Goal: Task Accomplishment & Management: Manage account settings

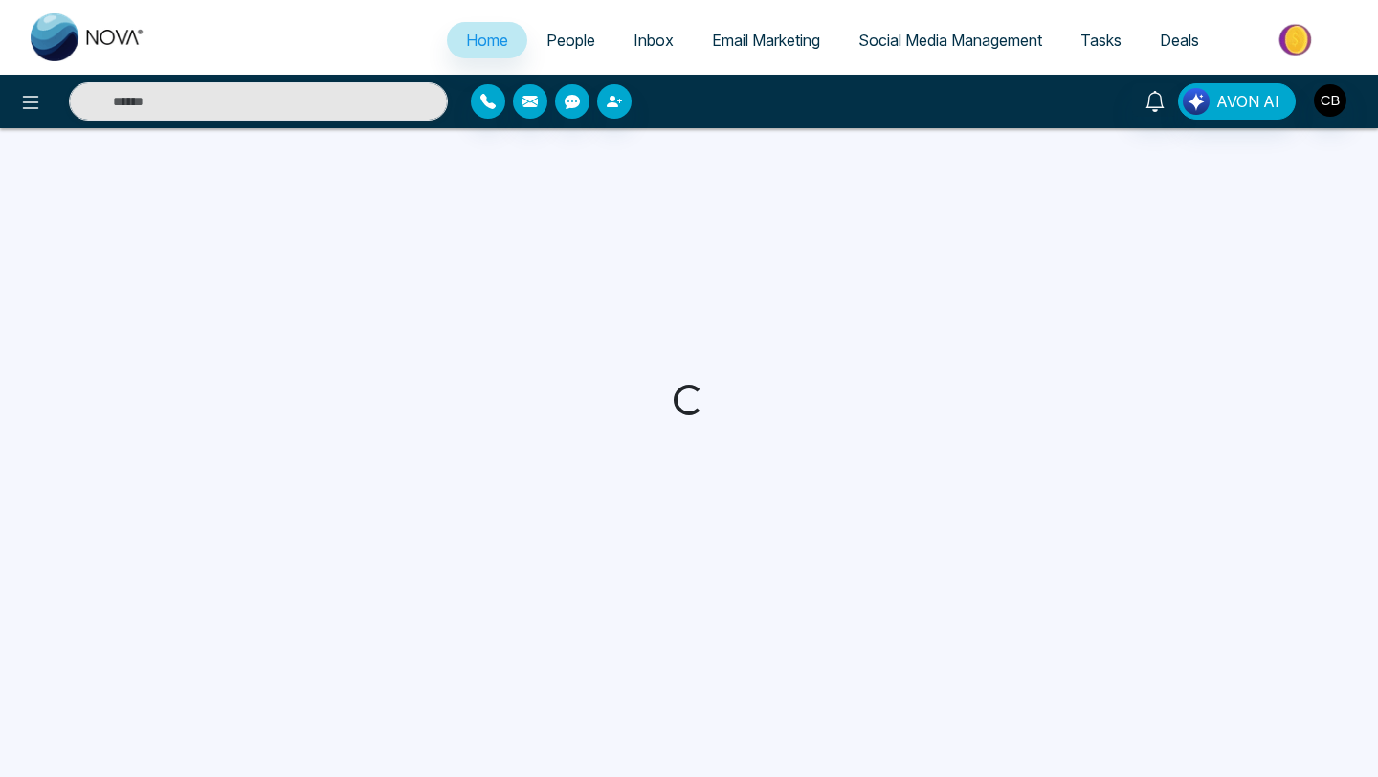
select select "*"
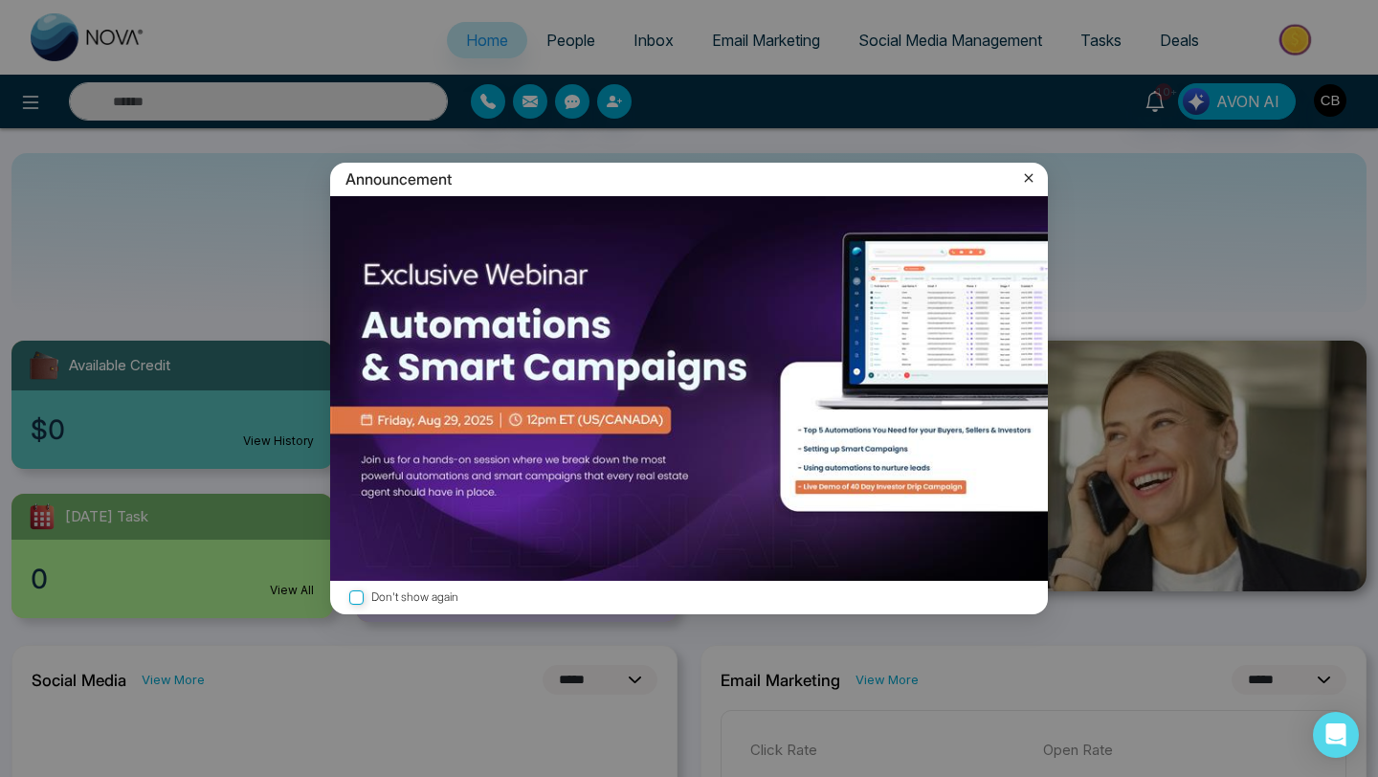
click at [1031, 171] on icon at bounding box center [1028, 177] width 19 height 19
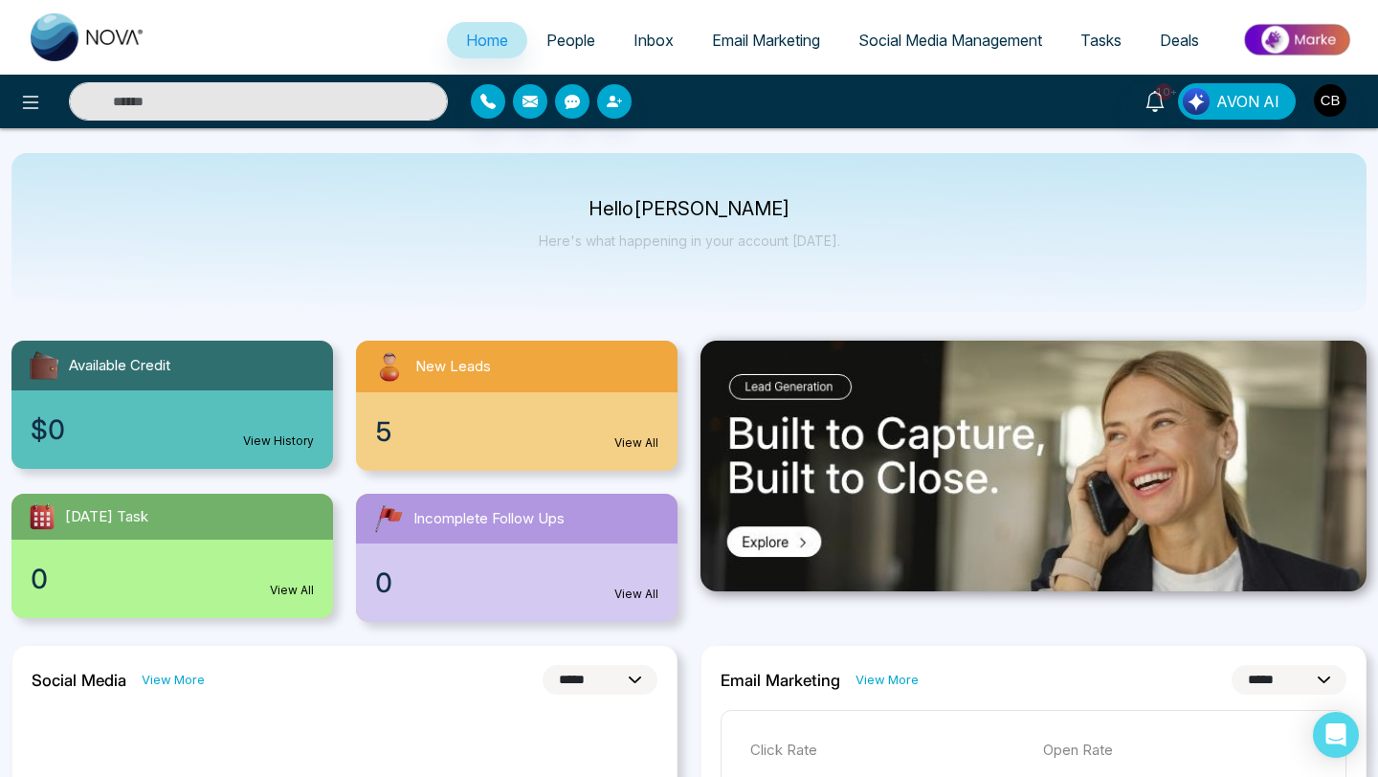
click at [638, 439] on link "View All" at bounding box center [636, 443] width 44 height 17
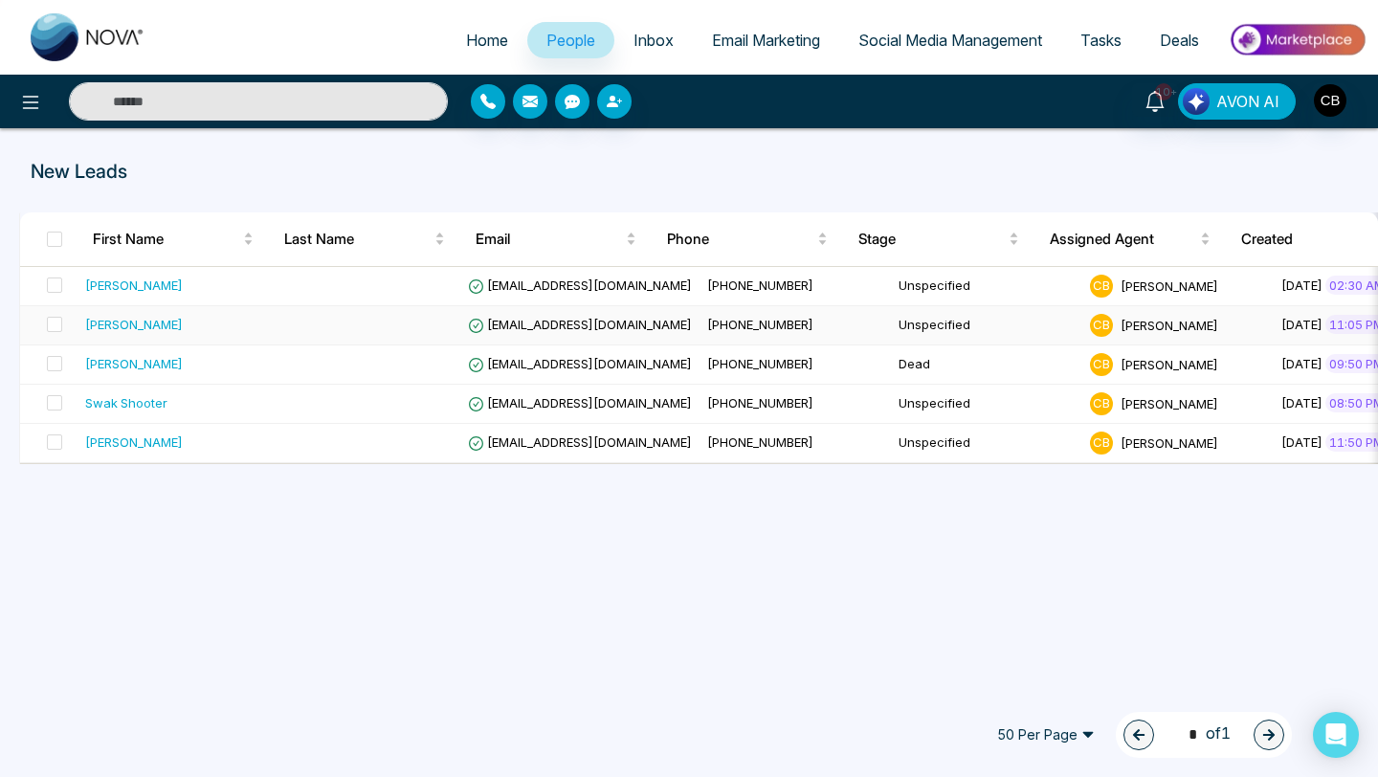
click at [154, 323] on div "[PERSON_NAME]" at bounding box center [134, 324] width 98 height 19
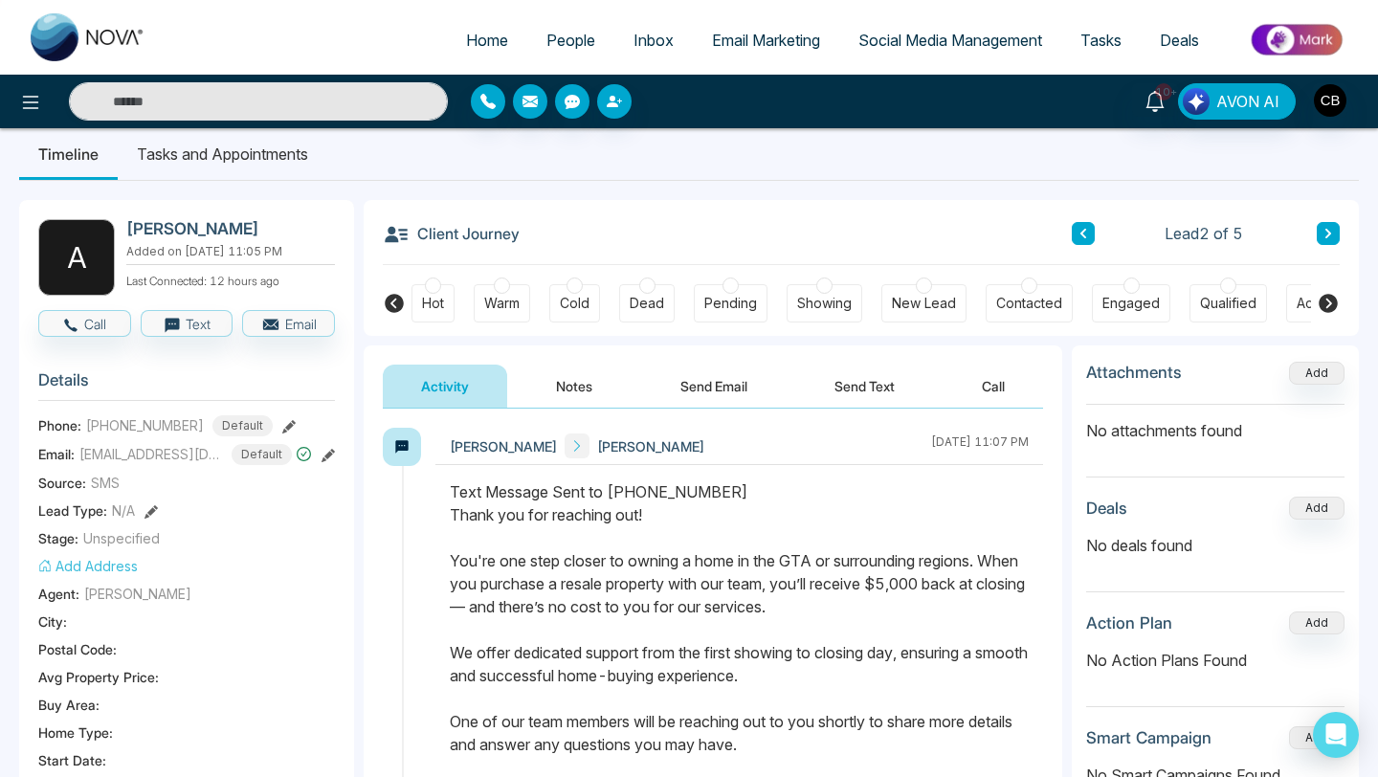
scroll to position [3, 0]
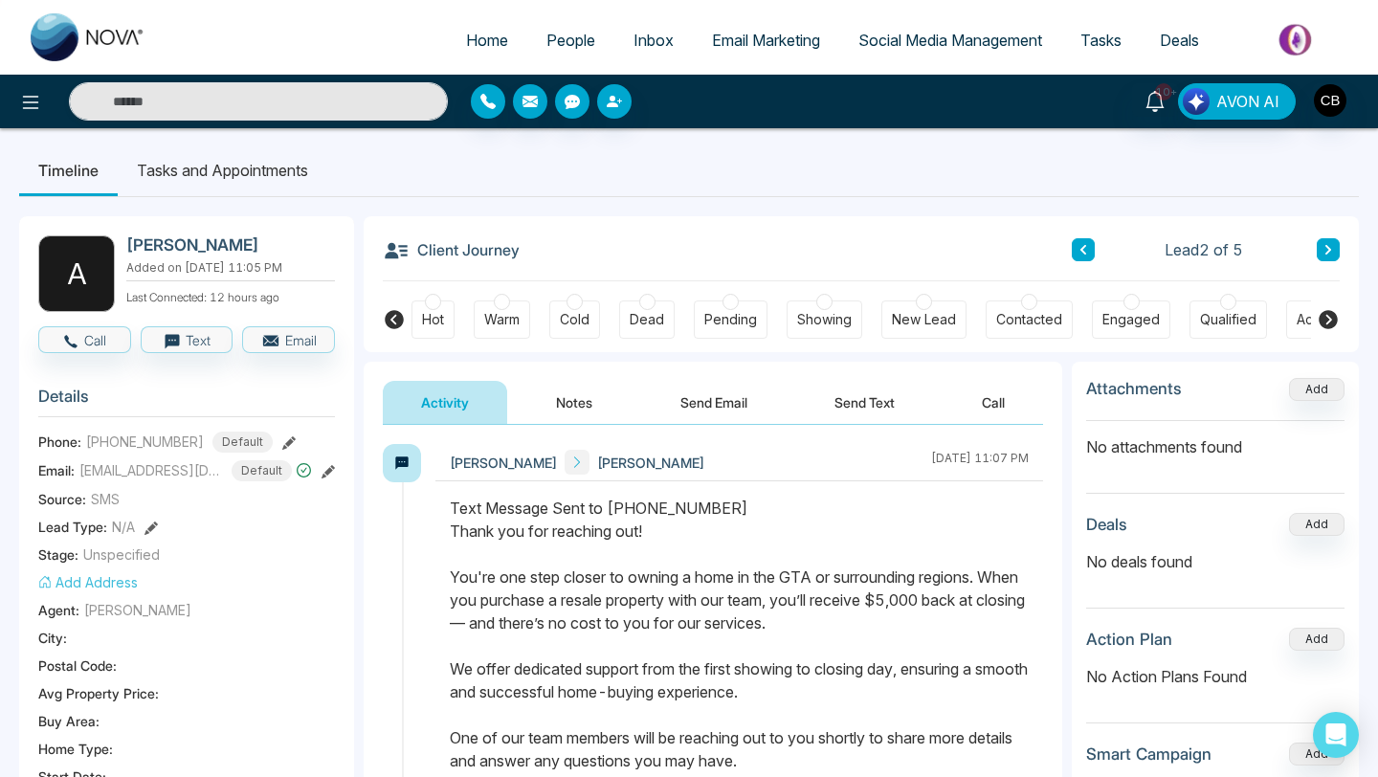
click at [581, 400] on button "Notes" at bounding box center [574, 402] width 113 height 43
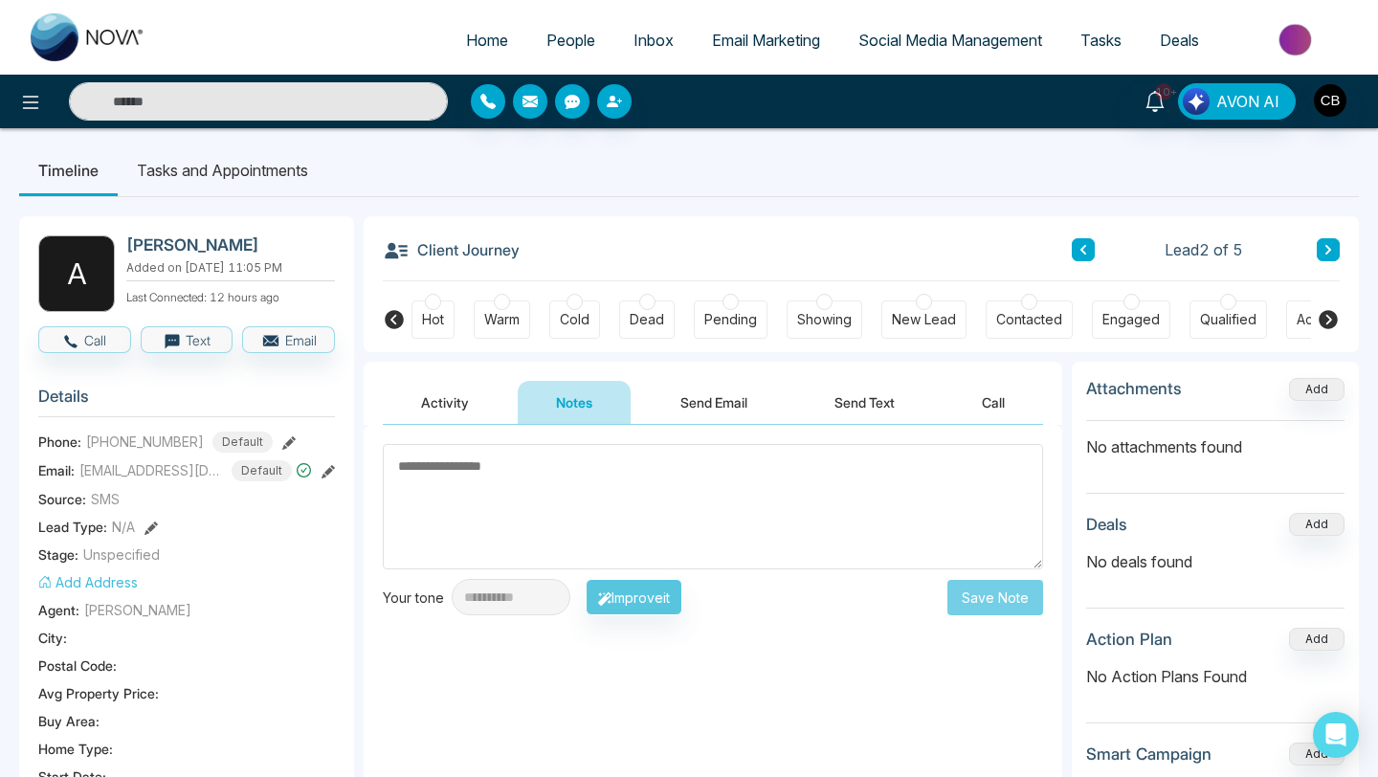
click at [453, 476] on textarea at bounding box center [713, 506] width 660 height 125
type textarea "*********"
click at [989, 597] on button "Save Note" at bounding box center [995, 597] width 96 height 35
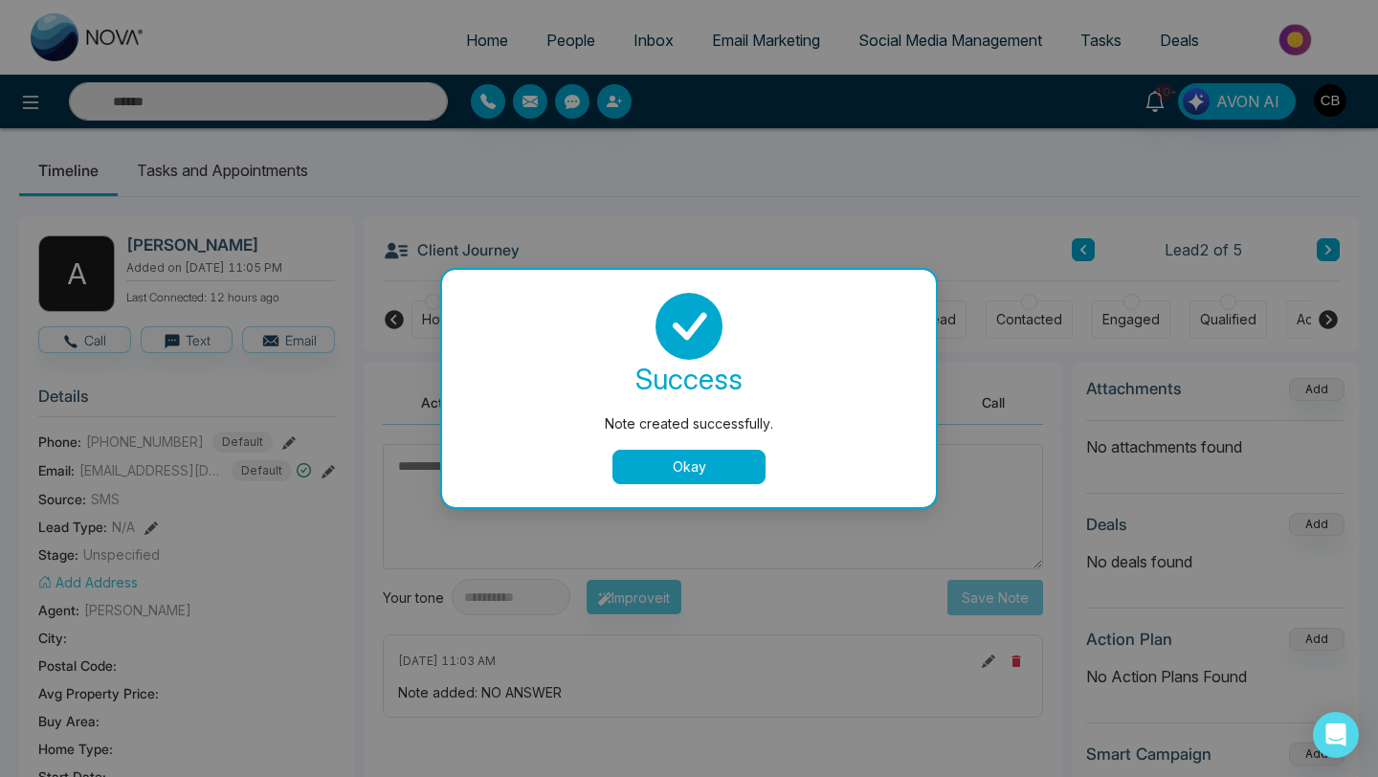
click at [690, 467] on button "Okay" at bounding box center [689, 467] width 153 height 34
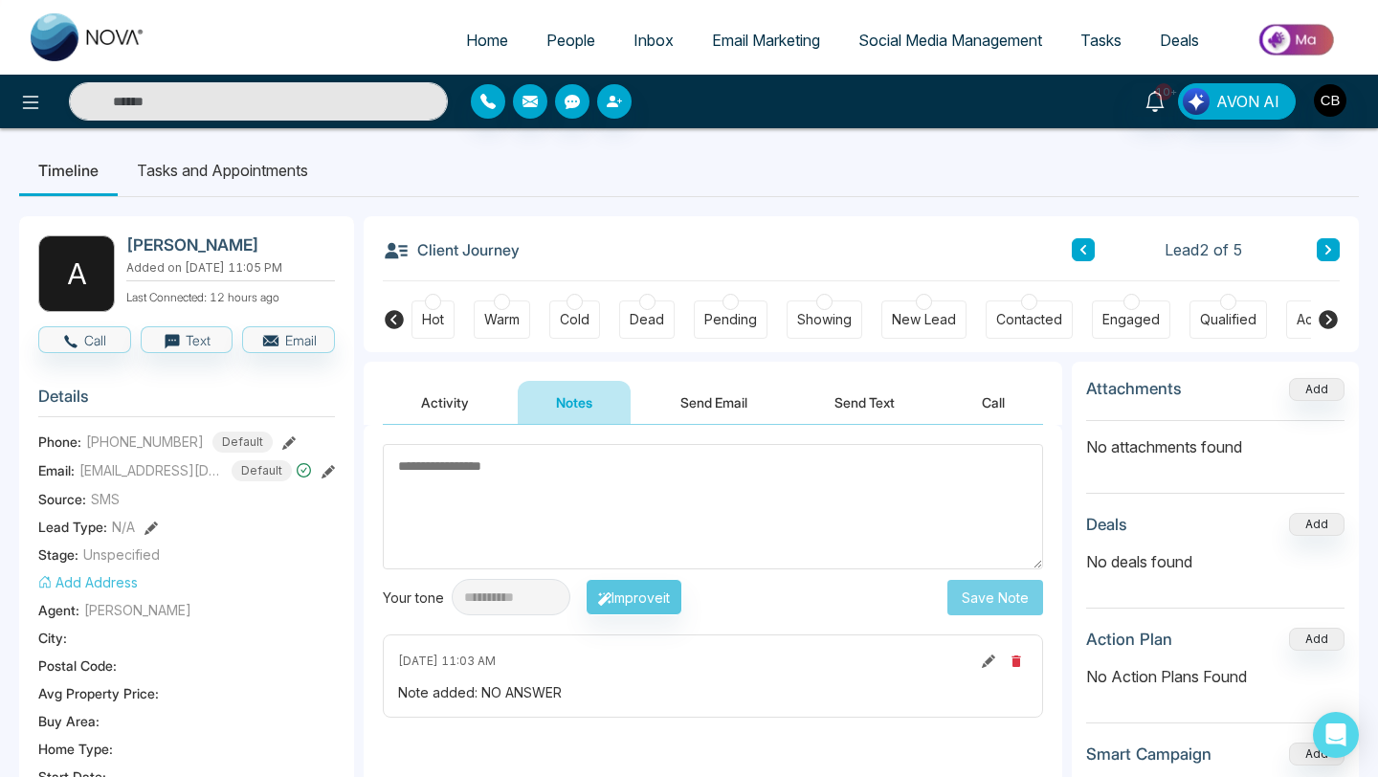
click at [199, 167] on li "Tasks and Appointments" at bounding box center [223, 171] width 210 height 52
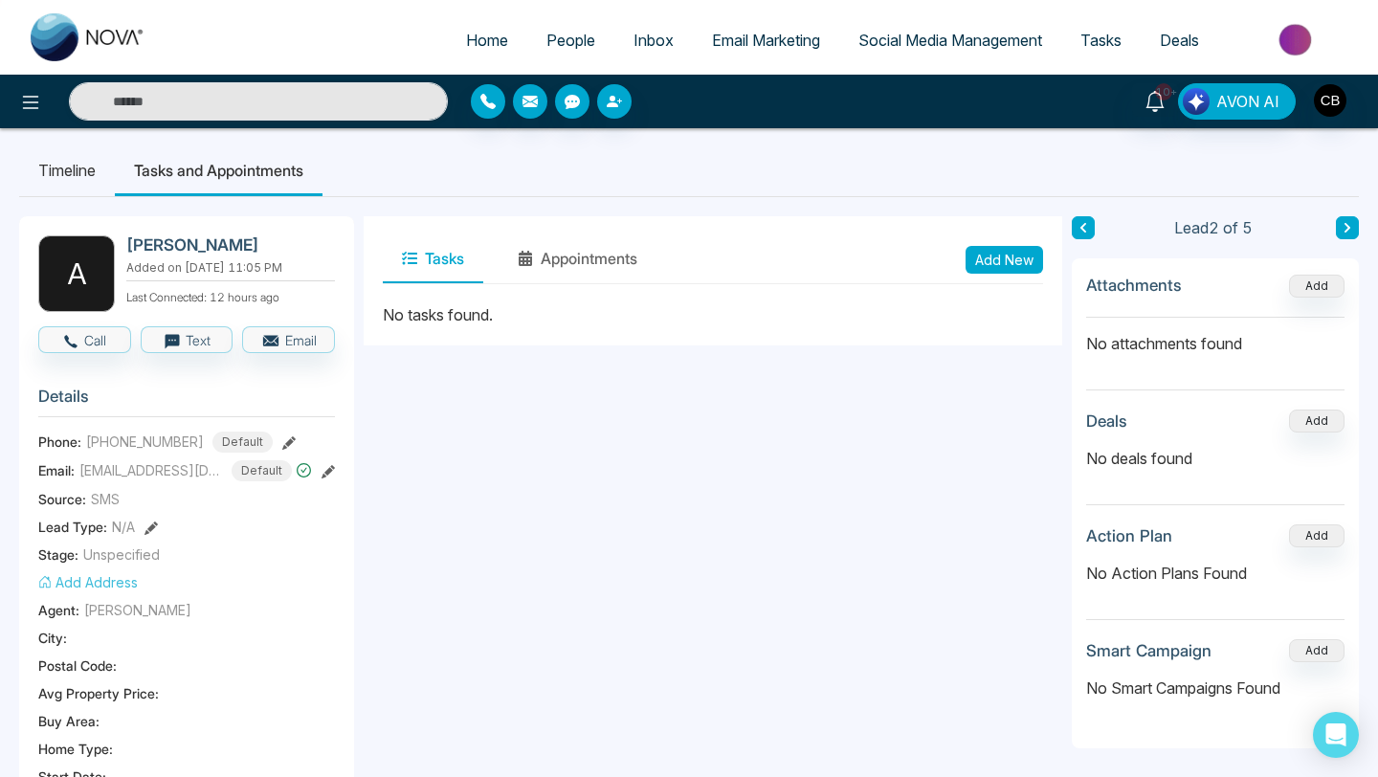
click at [442, 252] on button "Tasks" at bounding box center [433, 259] width 100 height 48
click at [993, 260] on button "Add New" at bounding box center [1005, 260] width 78 height 28
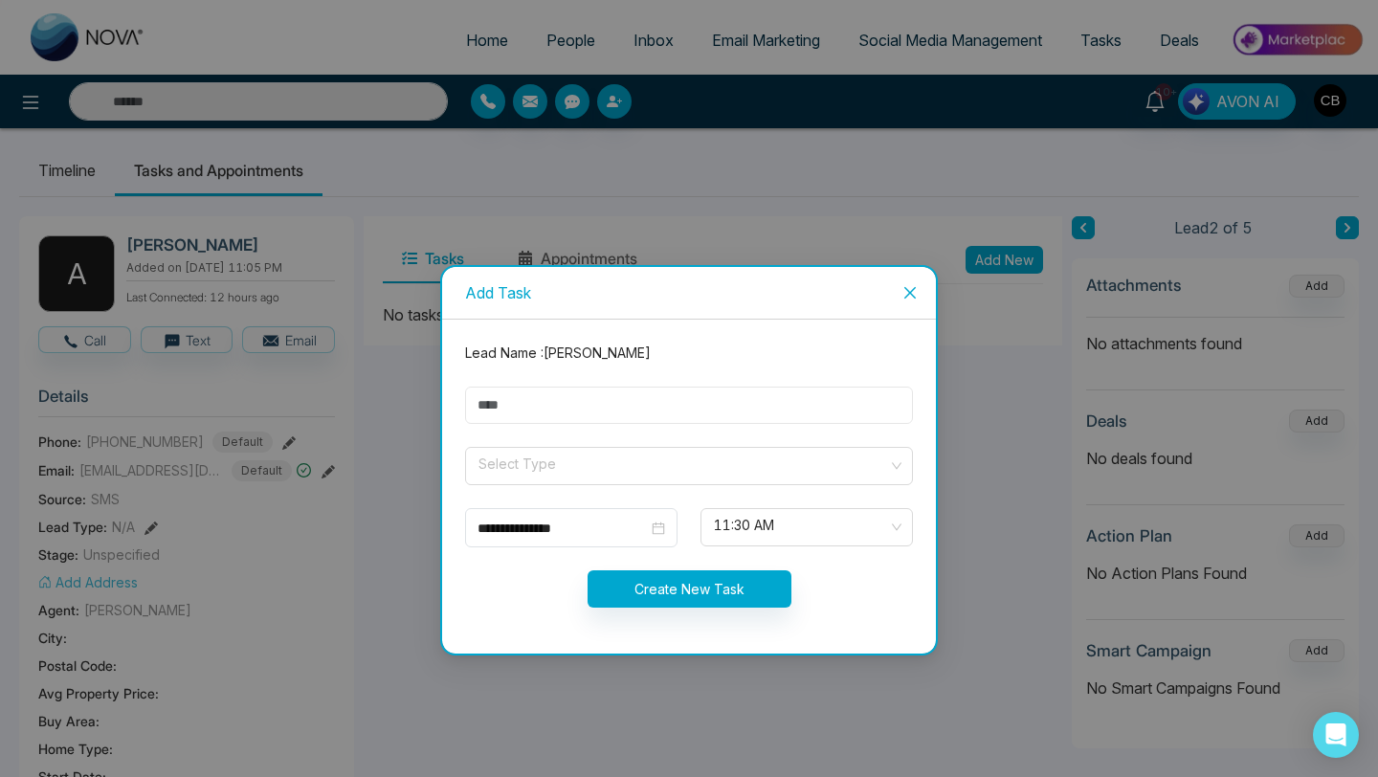
click at [508, 406] on input "text" at bounding box center [689, 405] width 448 height 37
click at [123, 235] on div "**********" at bounding box center [689, 388] width 1378 height 777
click at [911, 291] on icon "close" at bounding box center [909, 292] width 11 height 11
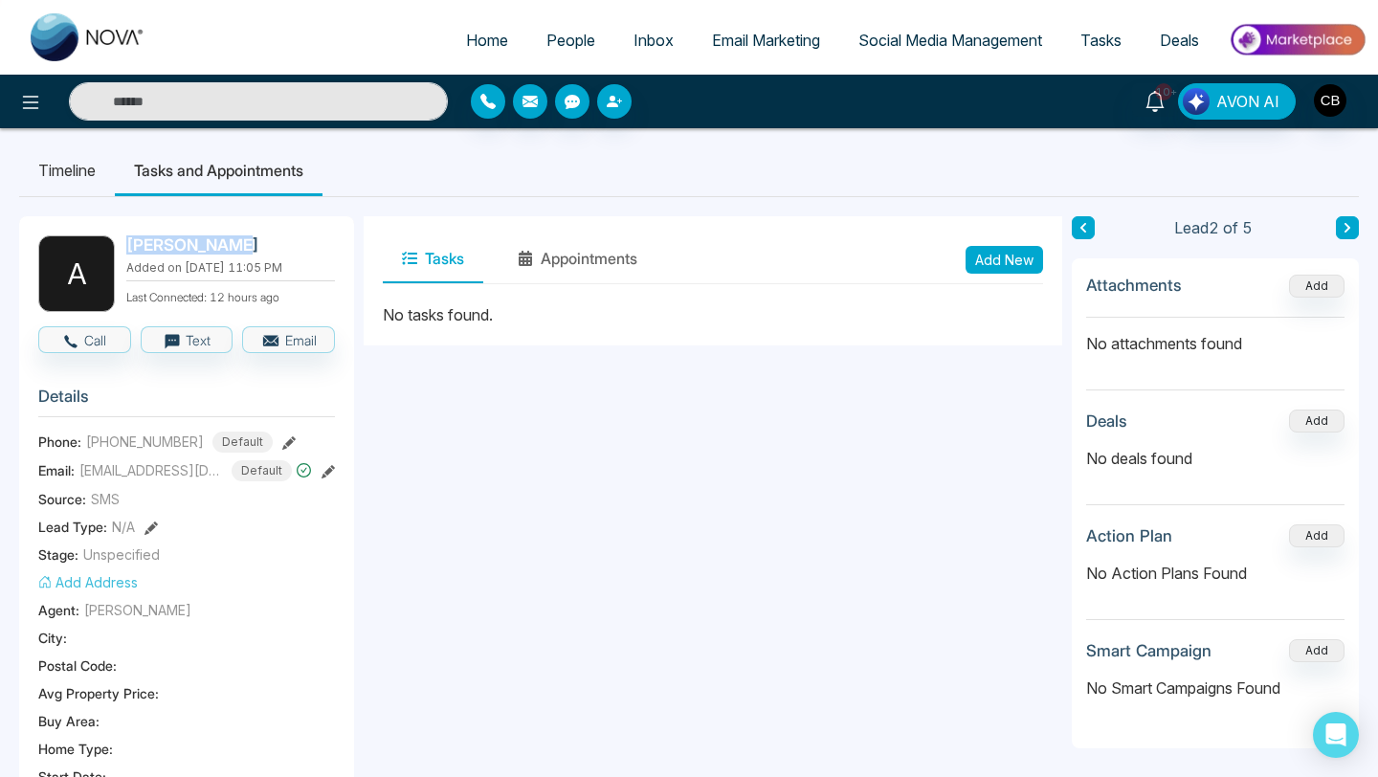
drag, startPoint x: 125, startPoint y: 243, endPoint x: 252, endPoint y: 245, distance: 126.3
click at [252, 245] on div "A [PERSON_NAME] Added on [DATE] 11:05 PM Last Connected: 12 hours ago" at bounding box center [186, 273] width 297 height 77
copy h2 "[PERSON_NAME]"
click at [998, 256] on button "Add New" at bounding box center [1005, 260] width 78 height 28
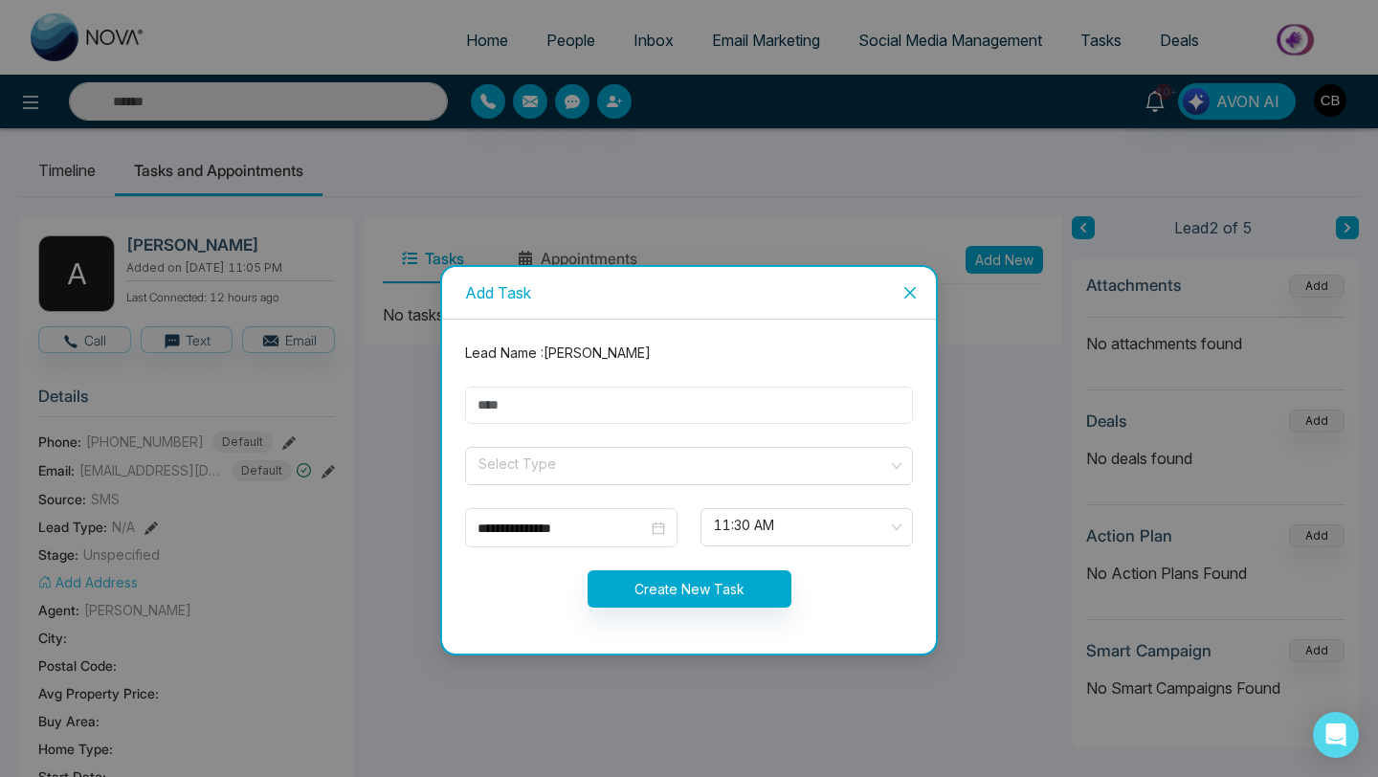
click at [486, 404] on input "text" at bounding box center [689, 405] width 448 height 37
paste input "**********"
type input "**********"
click at [500, 463] on input "search" at bounding box center [683, 462] width 412 height 29
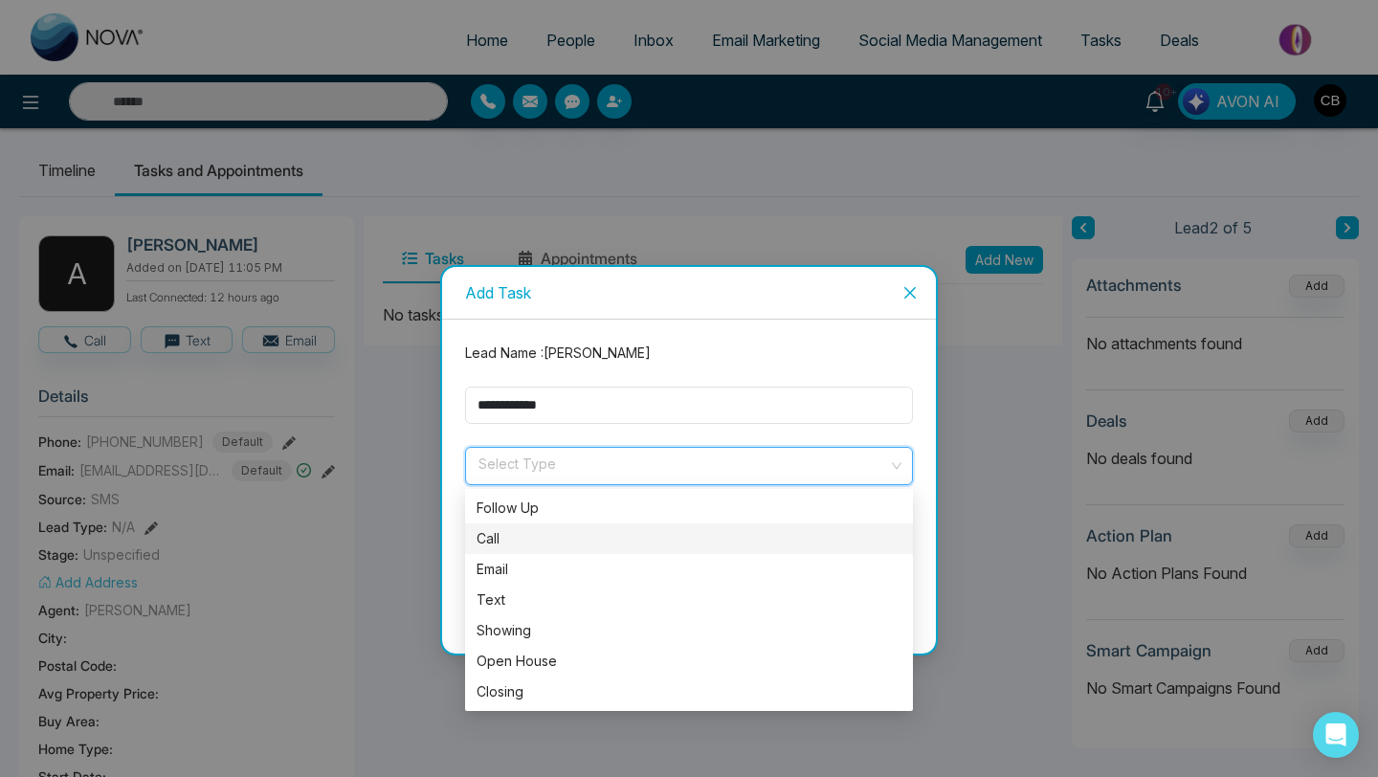
click at [499, 538] on div "Call" at bounding box center [689, 538] width 425 height 21
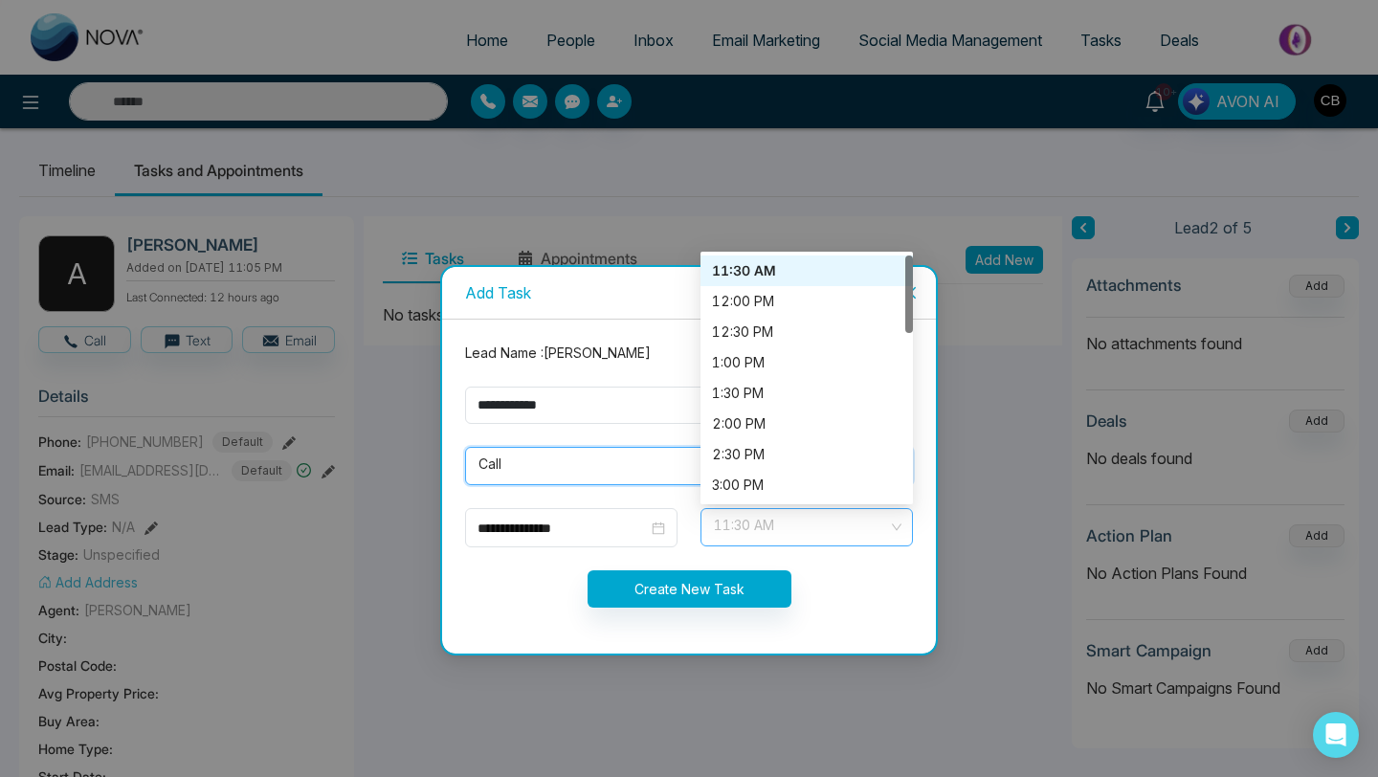
click at [902, 527] on div "11:30 AM" at bounding box center [807, 527] width 212 height 38
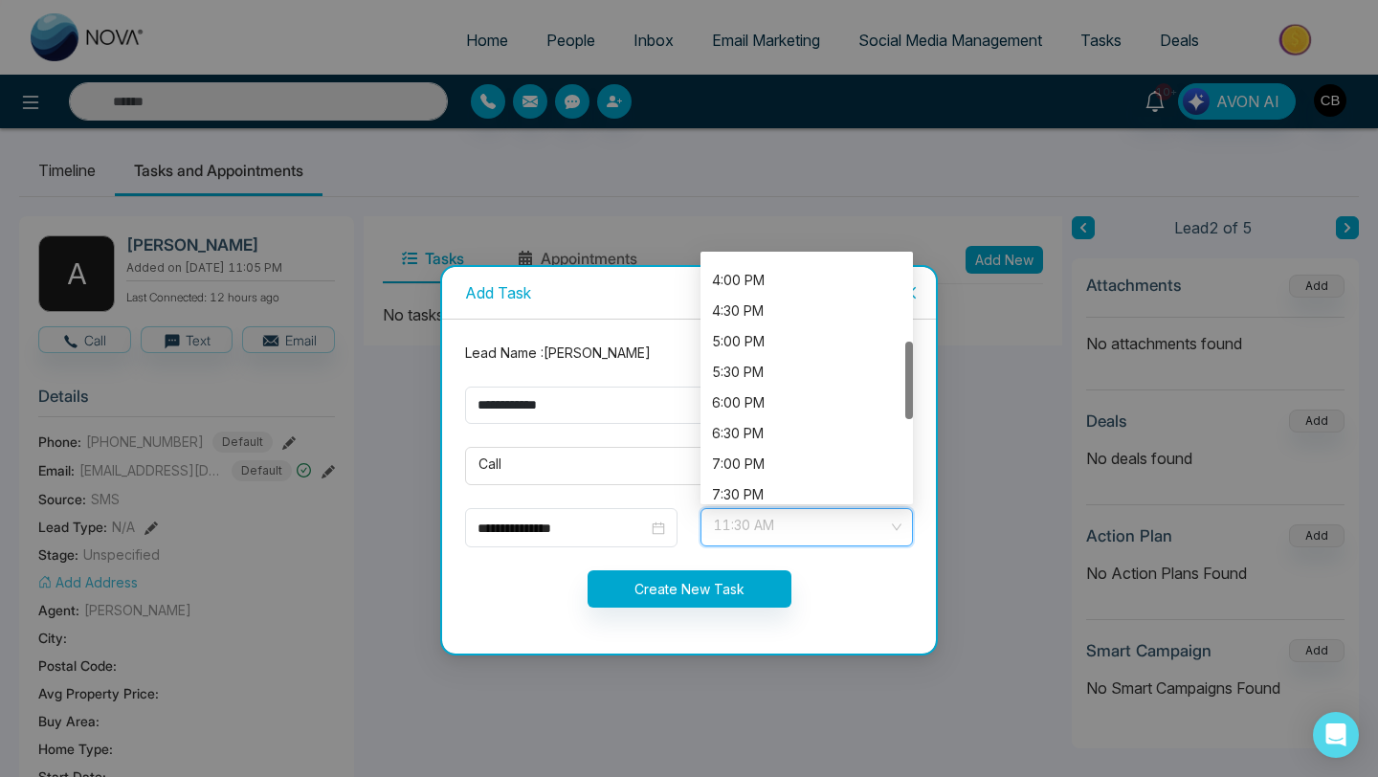
scroll to position [275, 0]
click at [767, 422] on div "6:30 PM" at bounding box center [806, 424] width 189 height 21
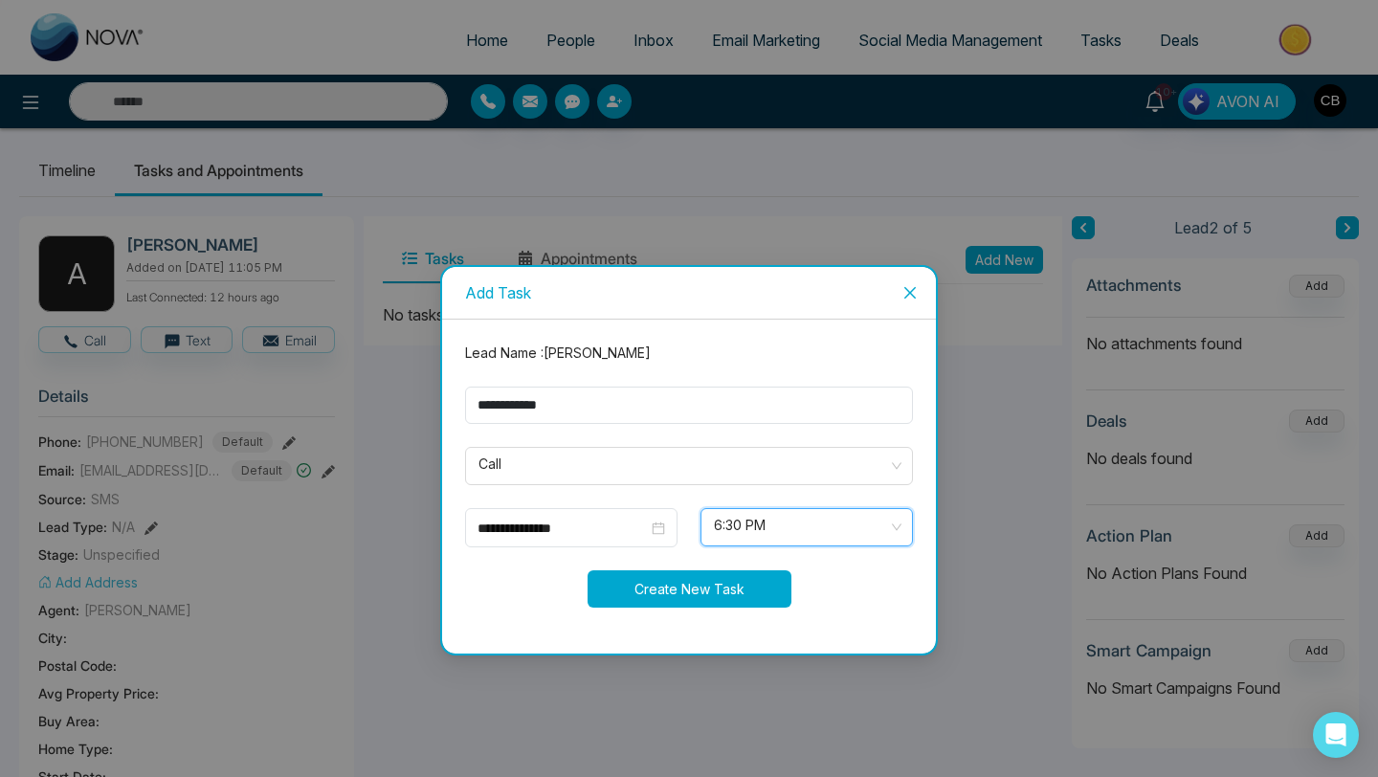
click at [693, 582] on button "Create New Task" at bounding box center [690, 588] width 204 height 37
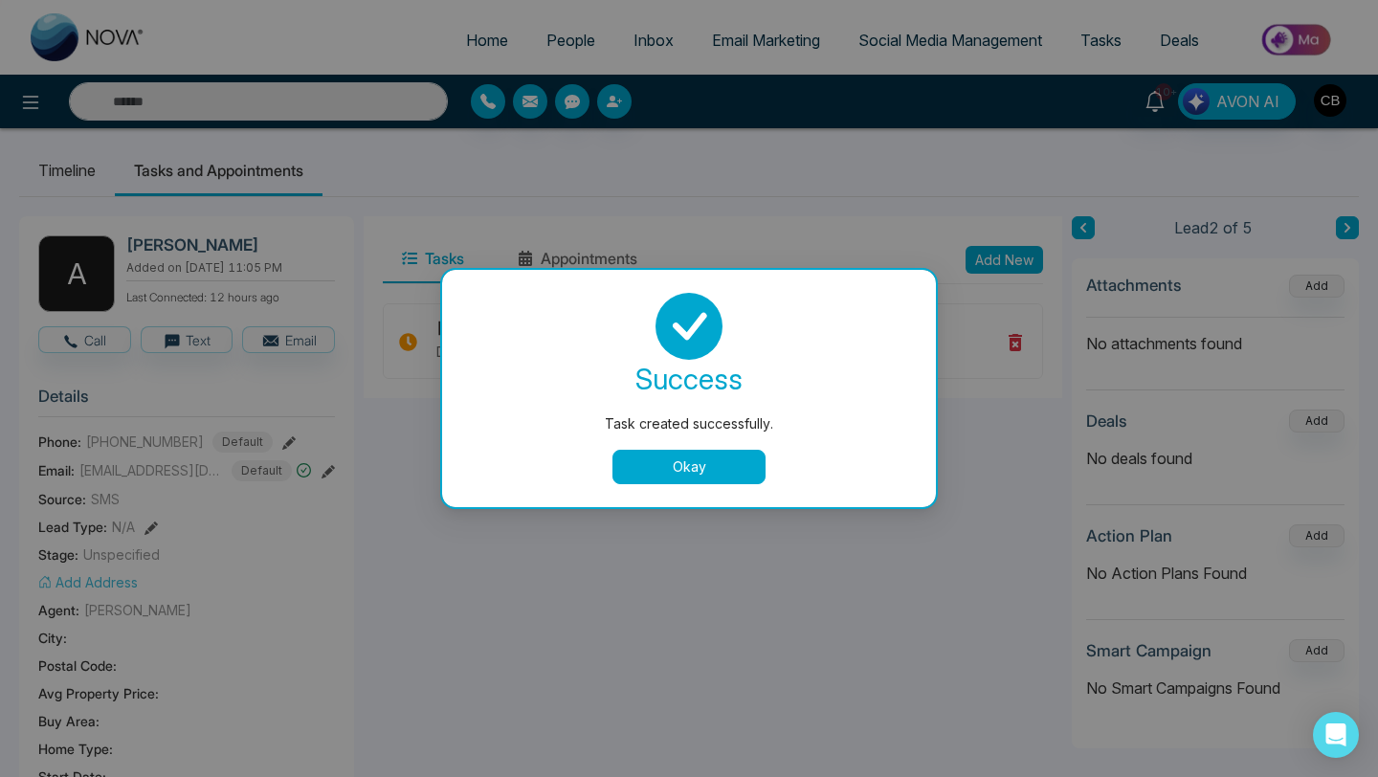
click at [682, 466] on button "Okay" at bounding box center [689, 467] width 153 height 34
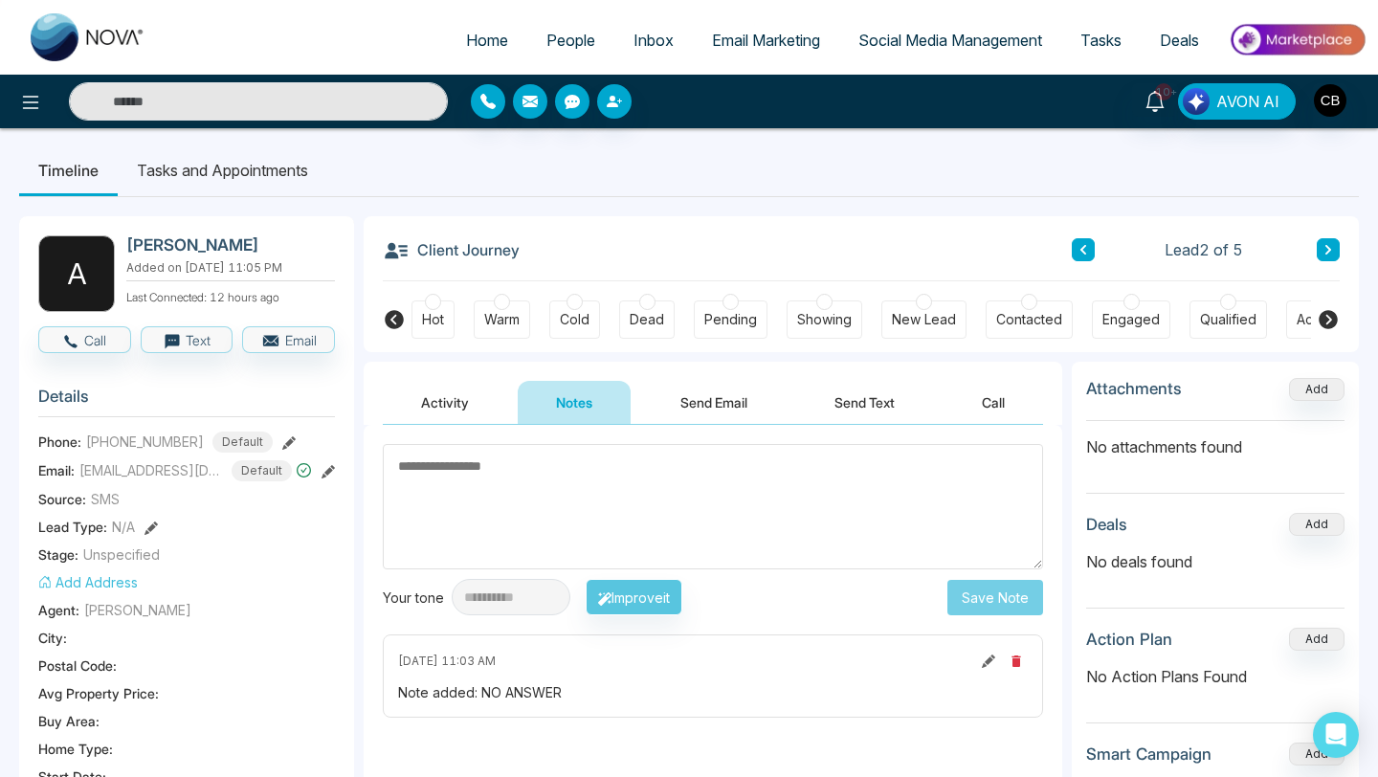
click at [553, 39] on span "People" at bounding box center [570, 40] width 49 height 19
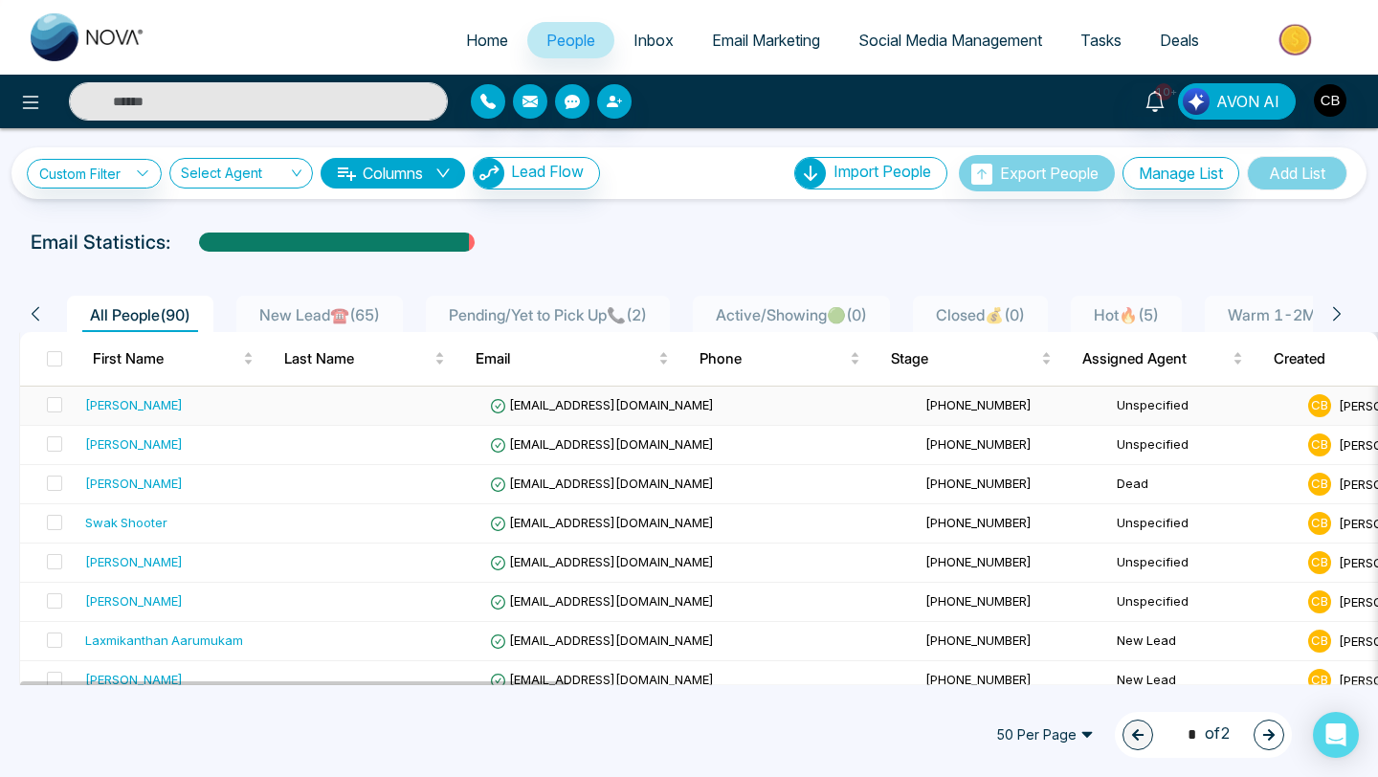
click at [159, 400] on div "[PERSON_NAME]" at bounding box center [134, 404] width 98 height 19
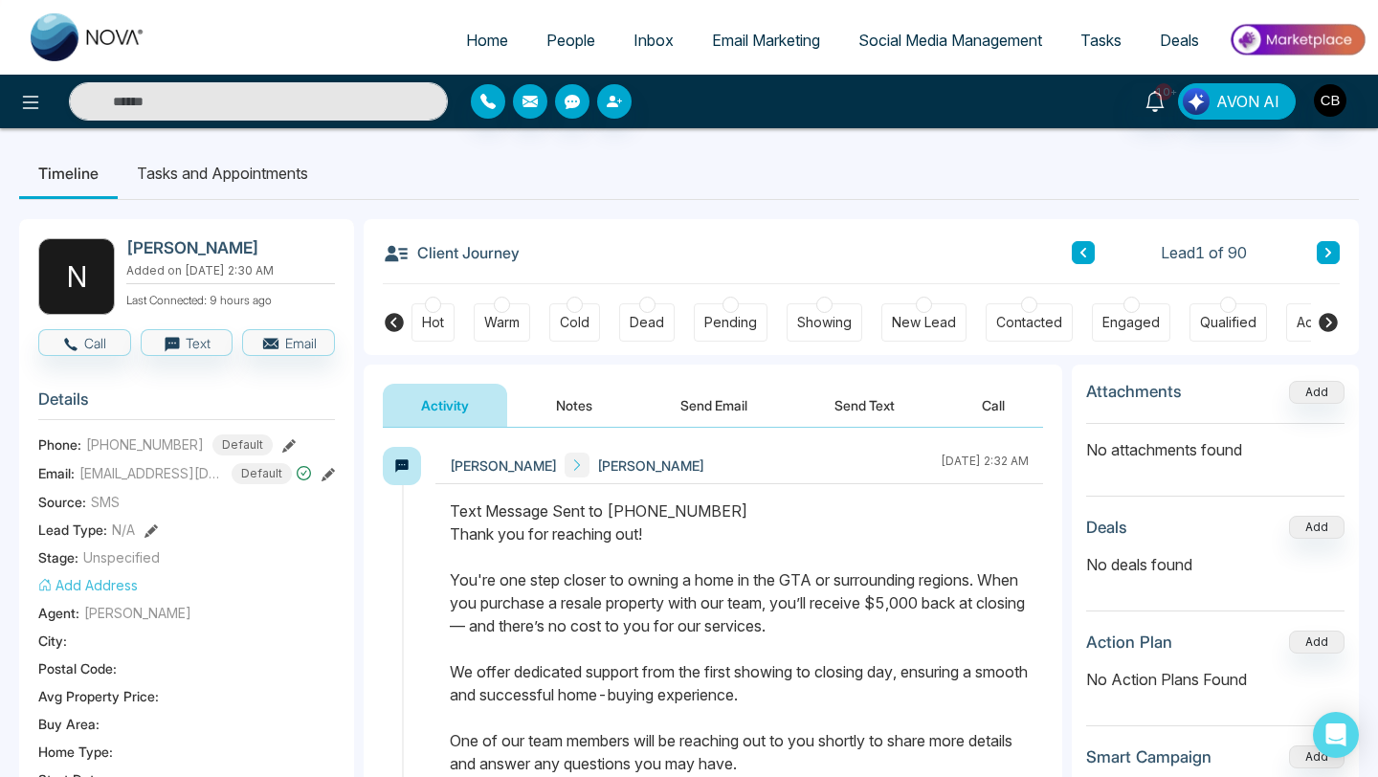
click at [570, 403] on button "Notes" at bounding box center [574, 405] width 113 height 43
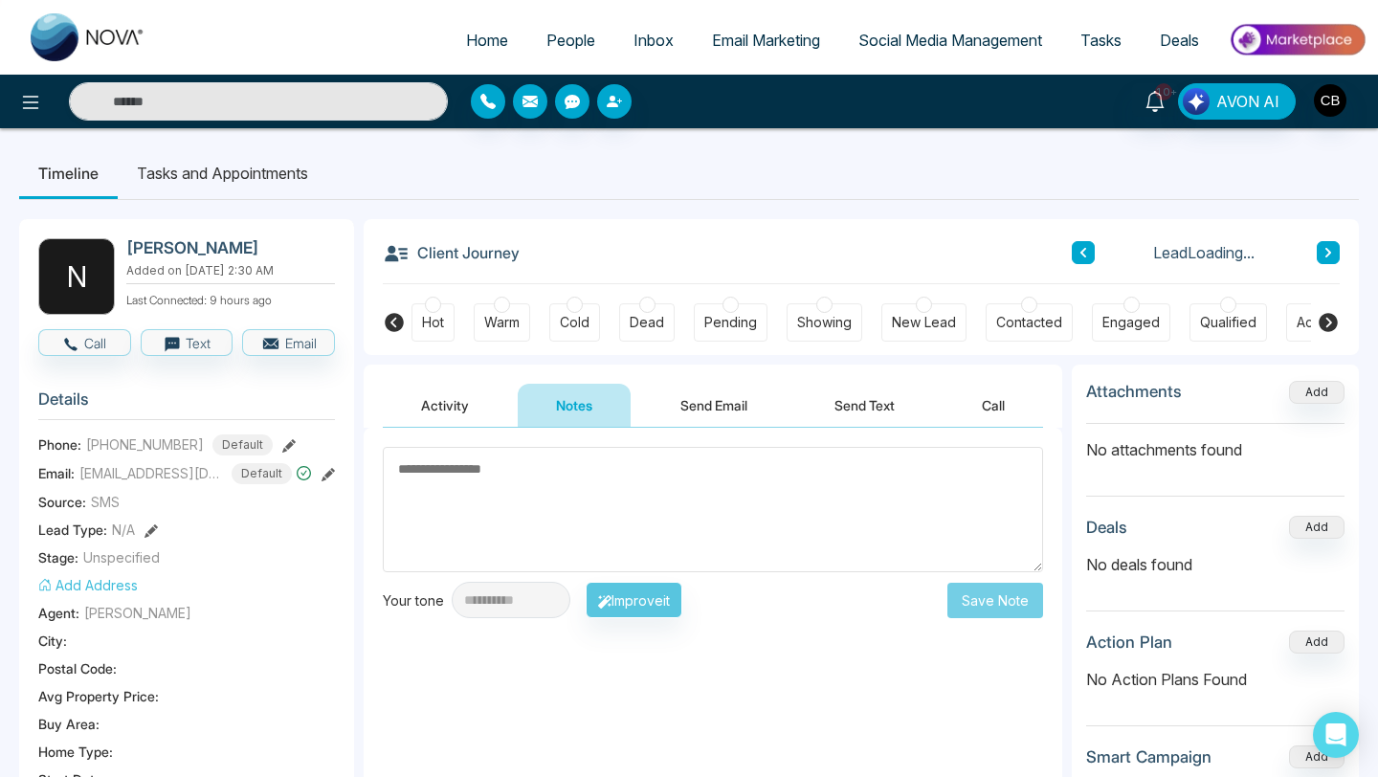
click at [447, 470] on textarea at bounding box center [713, 509] width 660 height 125
type textarea "*********"
click at [1000, 601] on button "Save Note" at bounding box center [995, 600] width 96 height 35
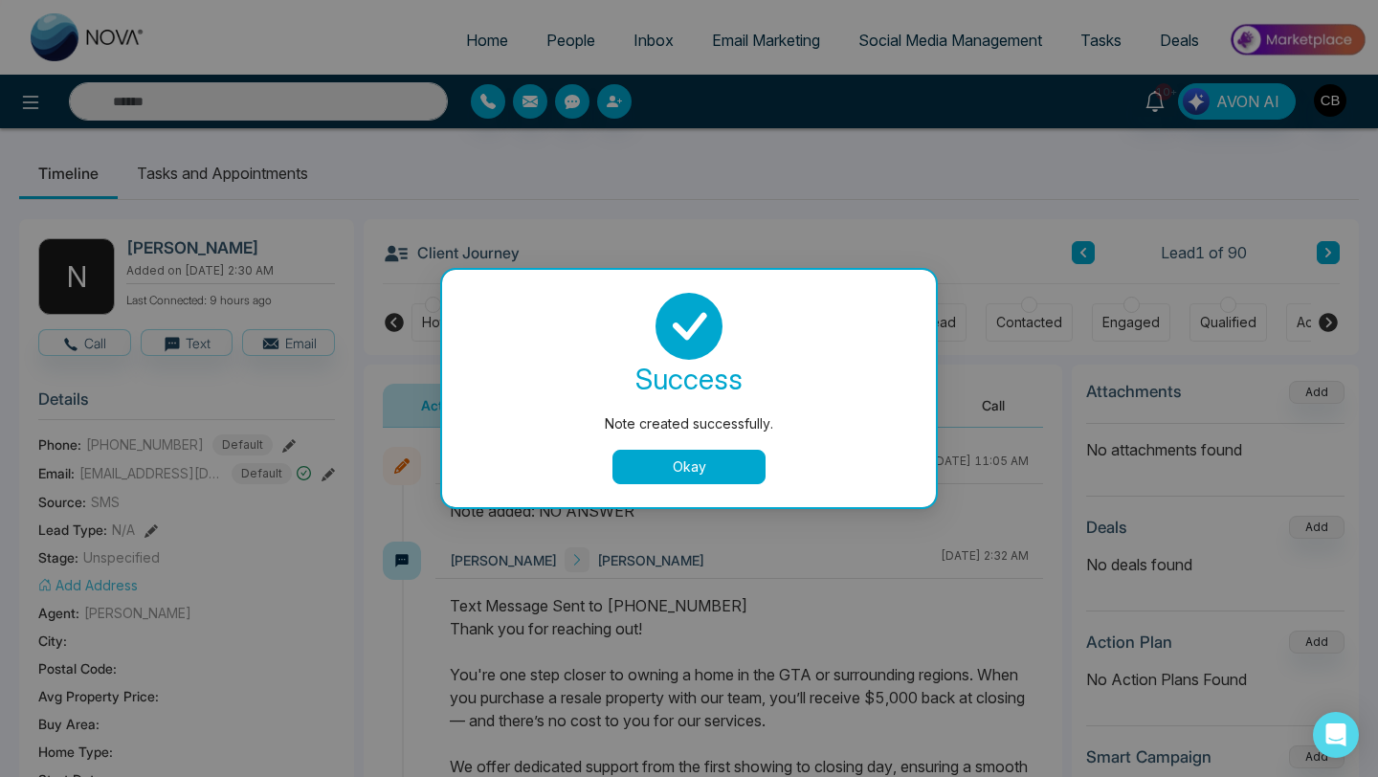
click at [693, 475] on button "Okay" at bounding box center [689, 467] width 153 height 34
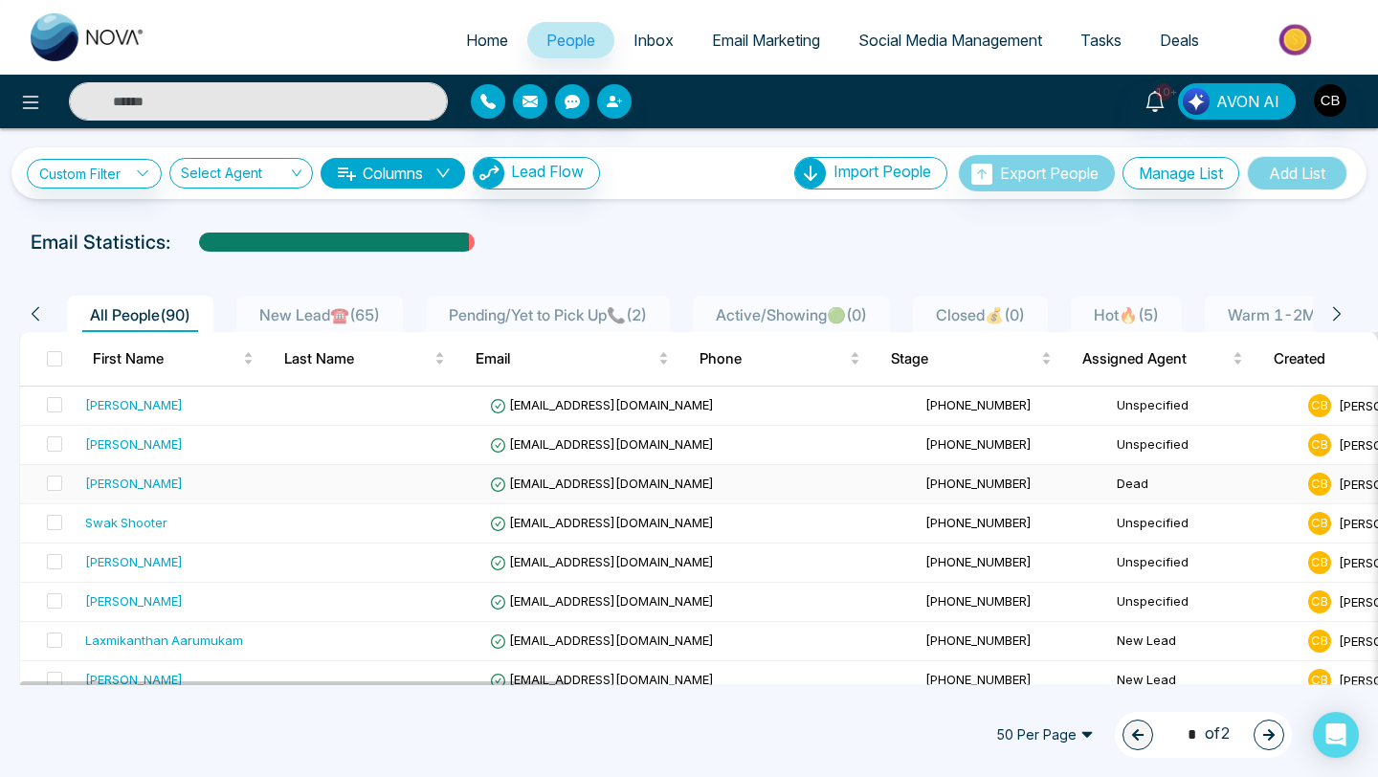
click at [159, 484] on div "[PERSON_NAME]" at bounding box center [134, 483] width 98 height 19
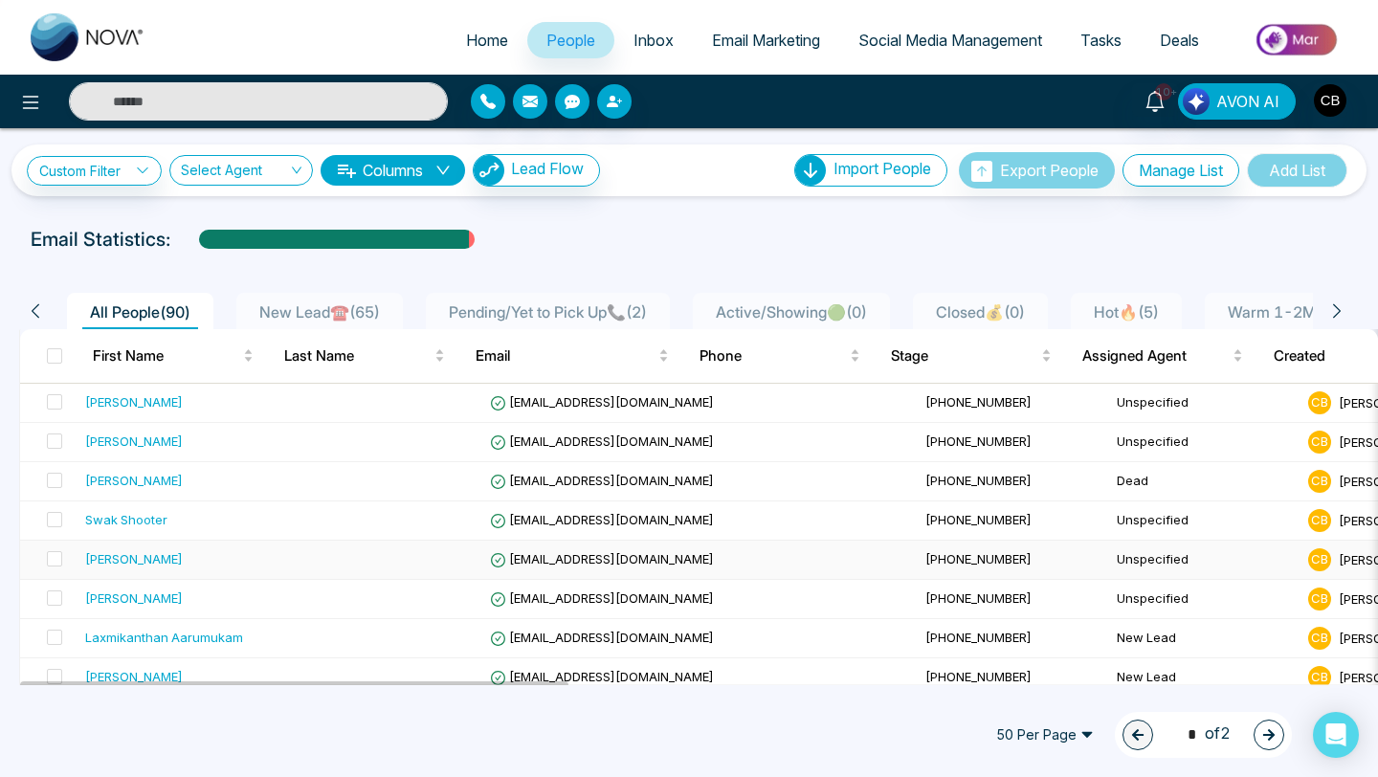
click at [133, 558] on div "[PERSON_NAME]" at bounding box center [134, 558] width 98 height 19
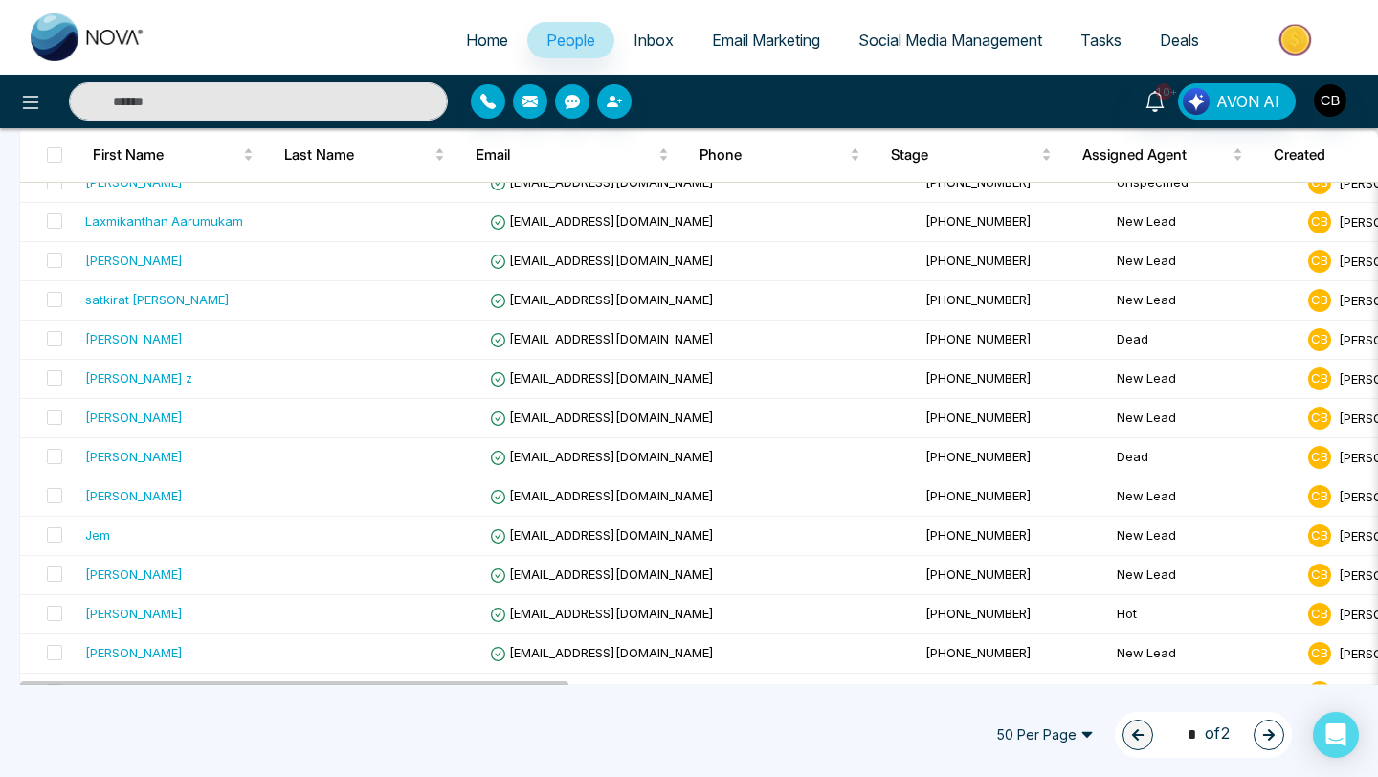
scroll to position [418, 0]
click at [572, 613] on span "[EMAIL_ADDRESS][DOMAIN_NAME]" at bounding box center [602, 614] width 224 height 15
